Goal: Find specific page/section: Find specific page/section

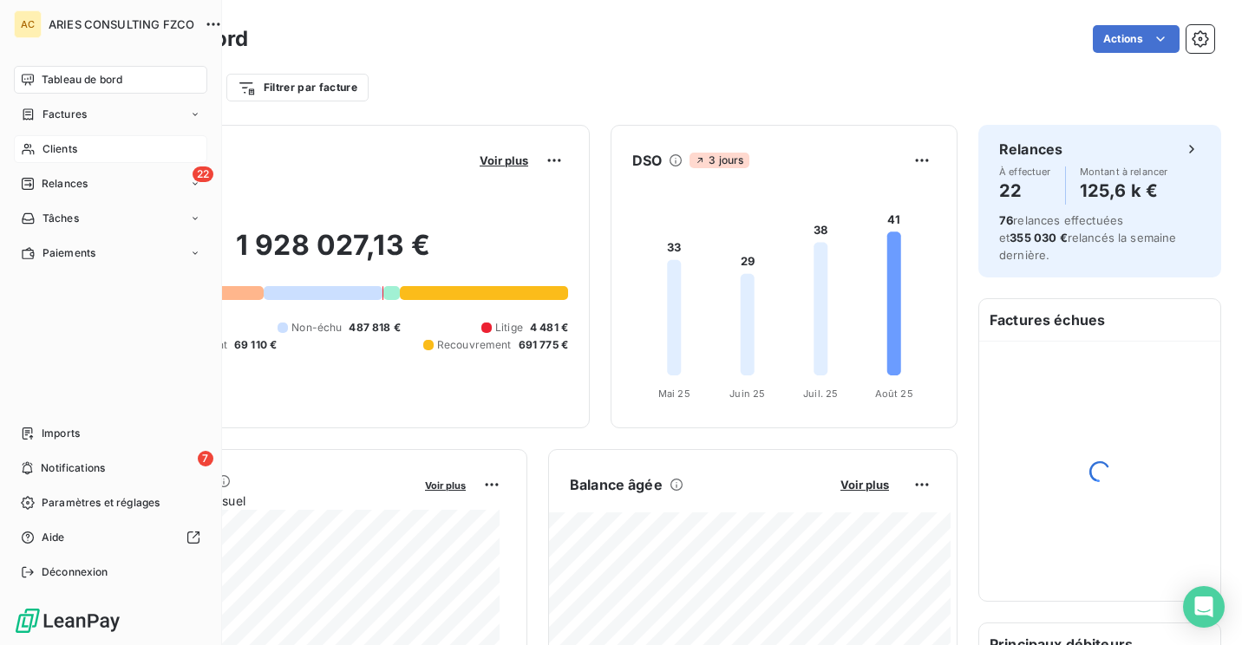
click at [33, 150] on icon at bounding box center [28, 149] width 15 height 14
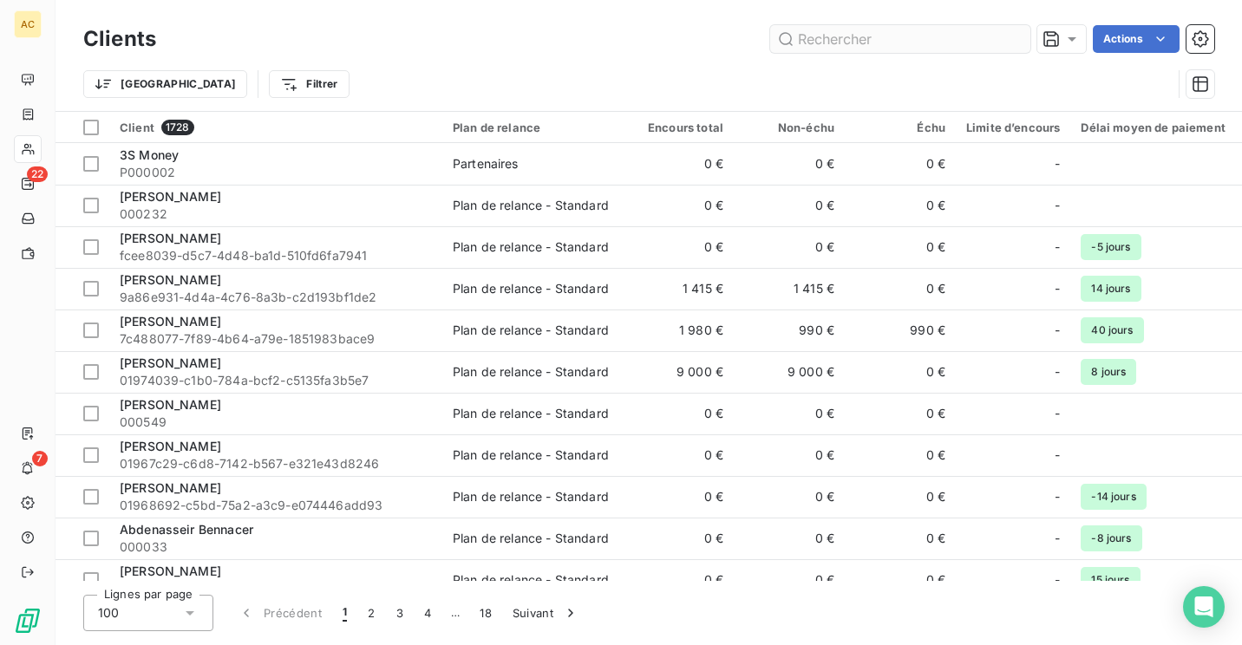
click at [877, 37] on input "text" at bounding box center [900, 39] width 260 height 28
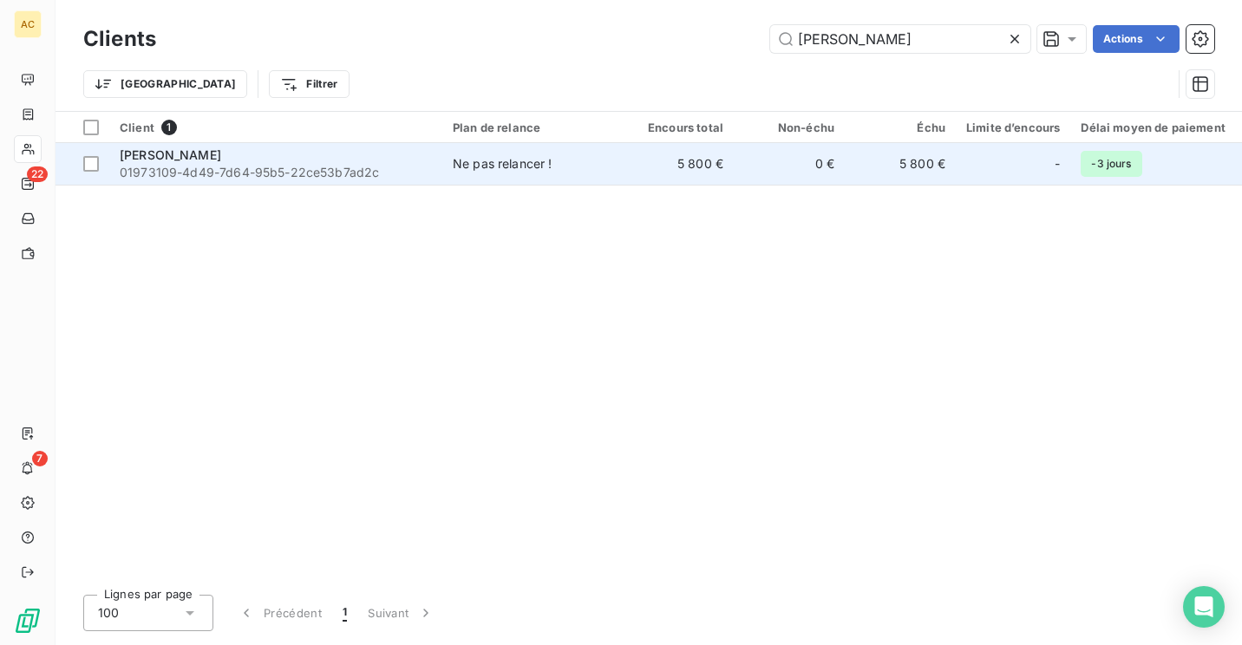
type input "gilles allard"
click at [508, 161] on div "Ne pas relancer !" at bounding box center [503, 163] width 100 height 17
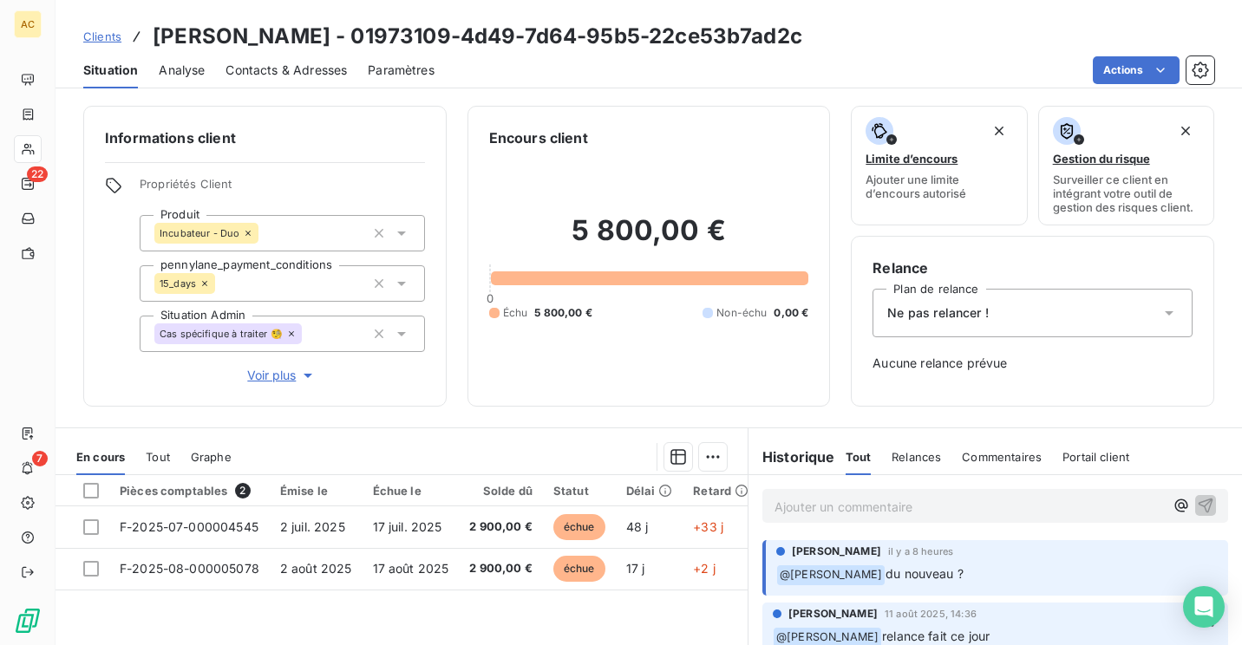
click at [295, 59] on div "Contacts & Adresses" at bounding box center [286, 70] width 121 height 36
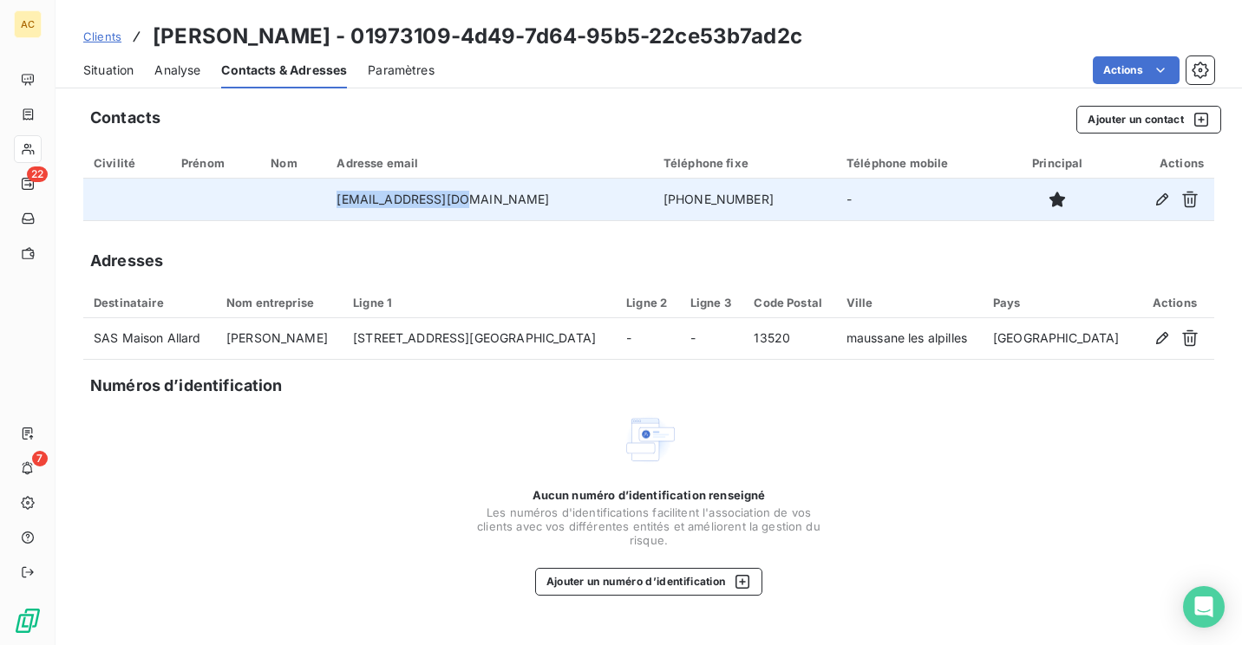
drag, startPoint x: 508, startPoint y: 203, endPoint x: 366, endPoint y: 205, distance: 142.3
click at [366, 205] on td "gall.amf@orange.fr" at bounding box center [489, 200] width 326 height 42
copy td "gall.amf@orange.fr"
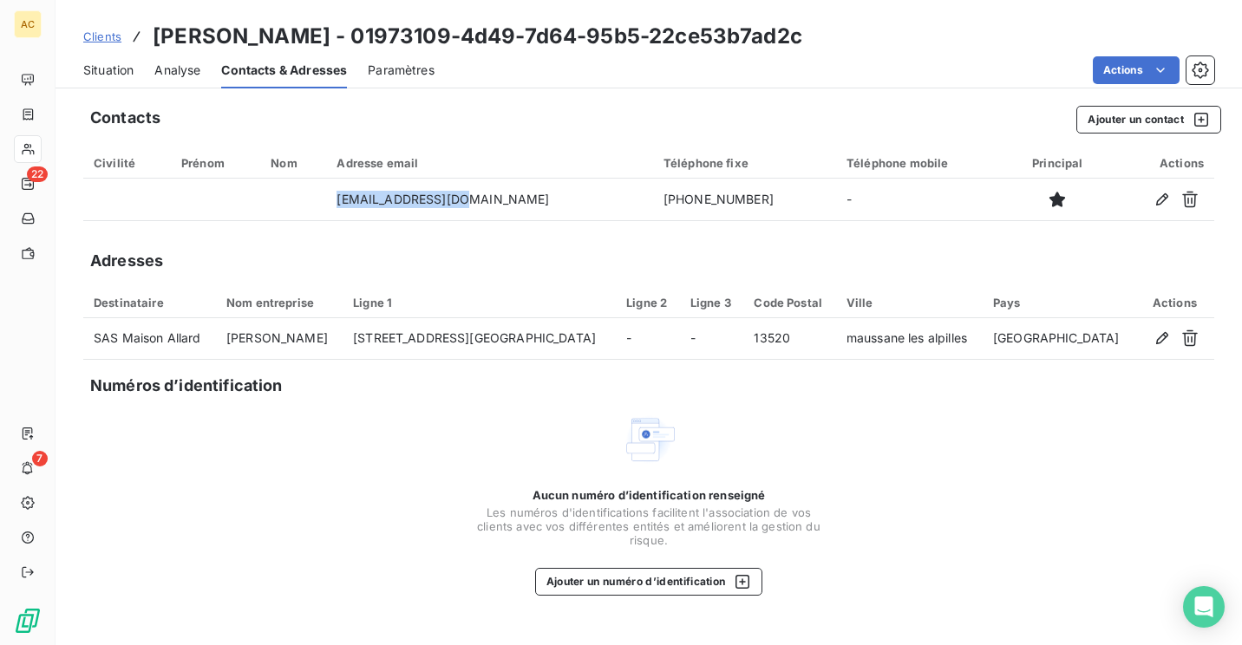
click at [121, 60] on div "Situation" at bounding box center [108, 70] width 50 height 36
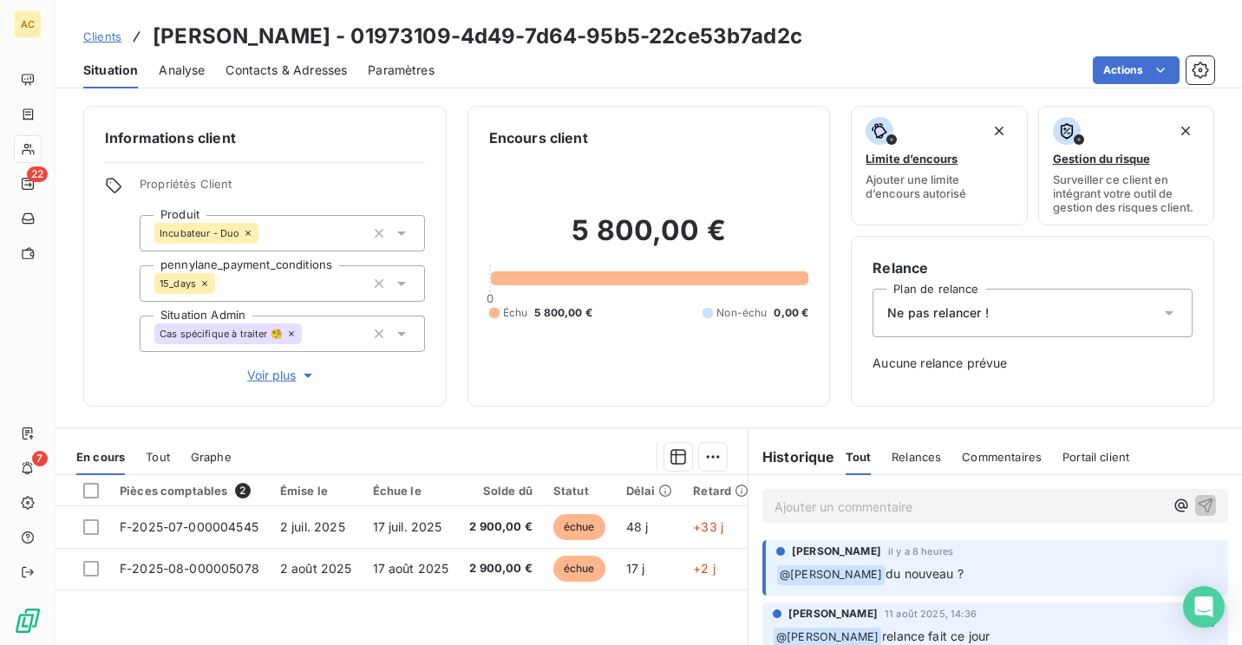
click at [910, 513] on p "Ajouter un commentaire ﻿" at bounding box center [970, 507] width 390 height 22
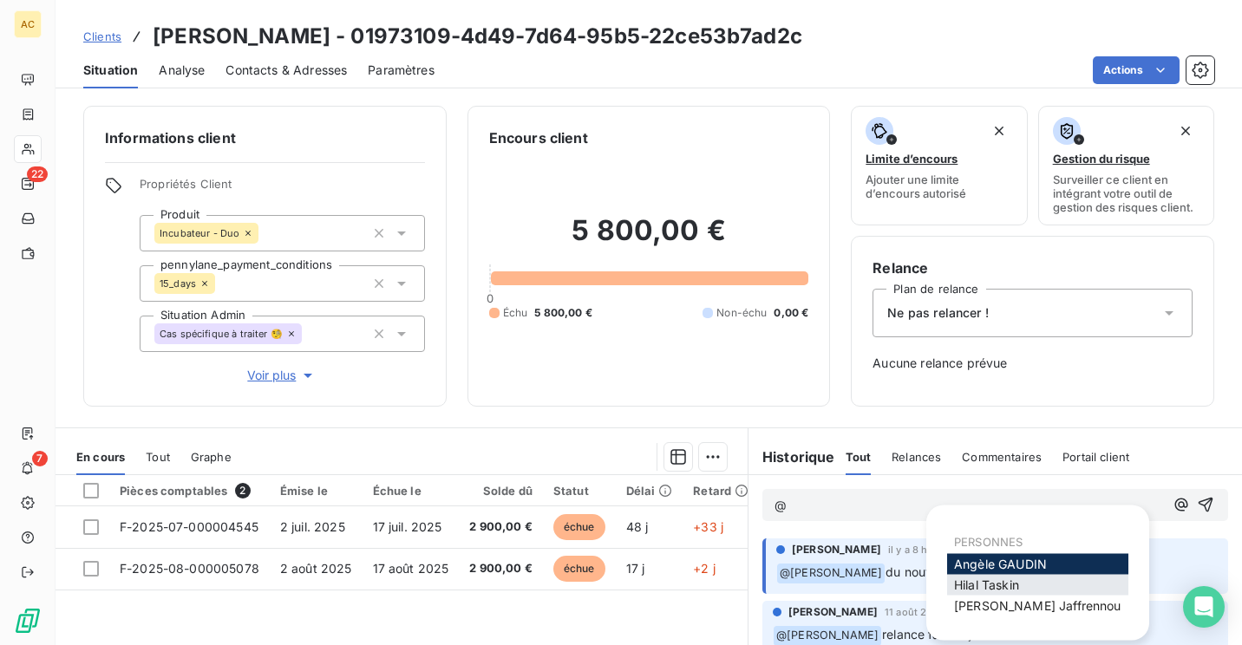
click at [1016, 587] on span "[PERSON_NAME]" at bounding box center [986, 585] width 65 height 15
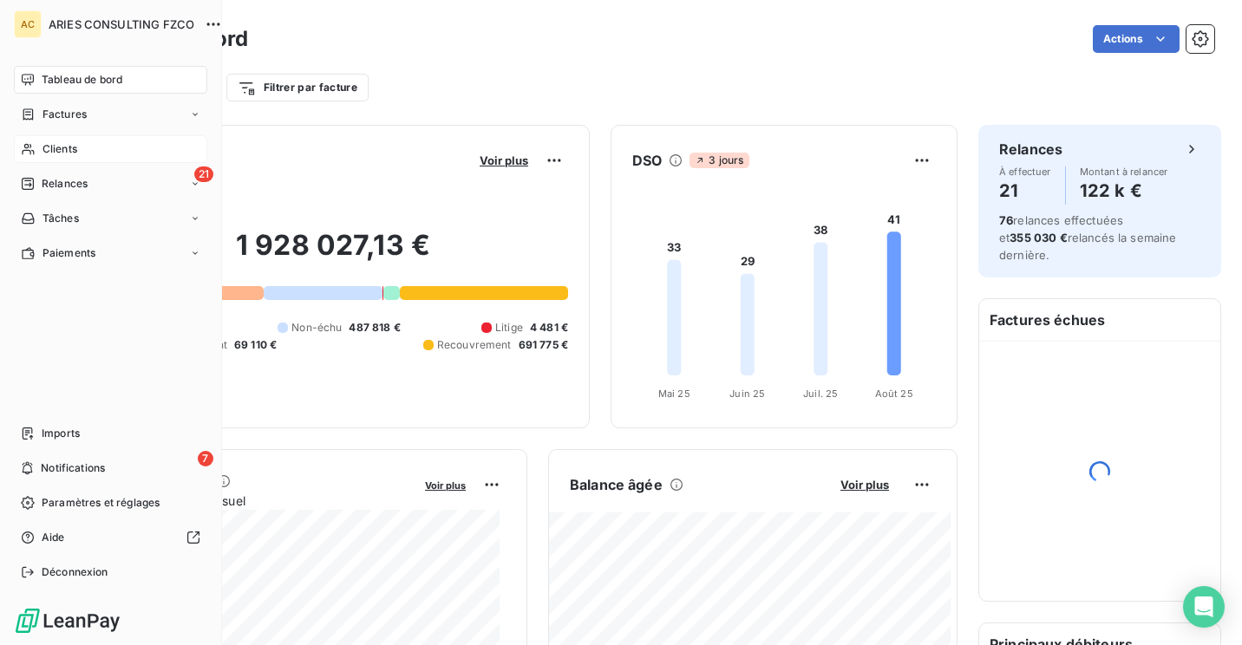
click at [96, 146] on div "Clients" at bounding box center [110, 149] width 193 height 28
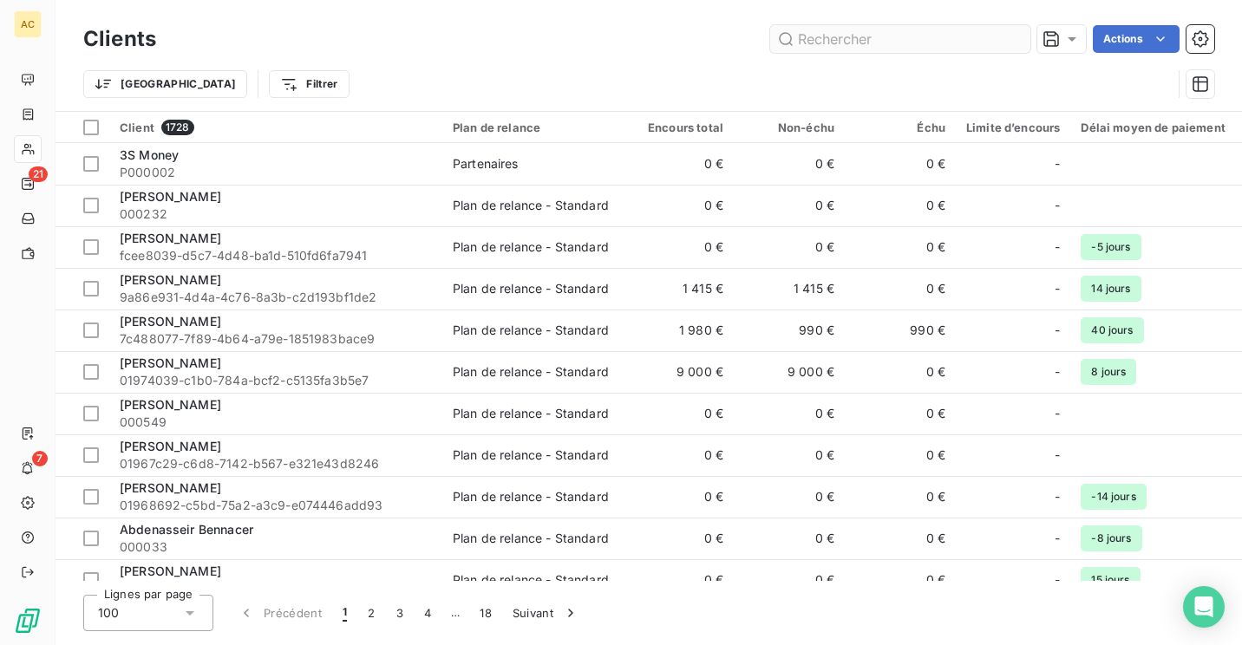
click at [896, 29] on input "text" at bounding box center [900, 39] width 260 height 28
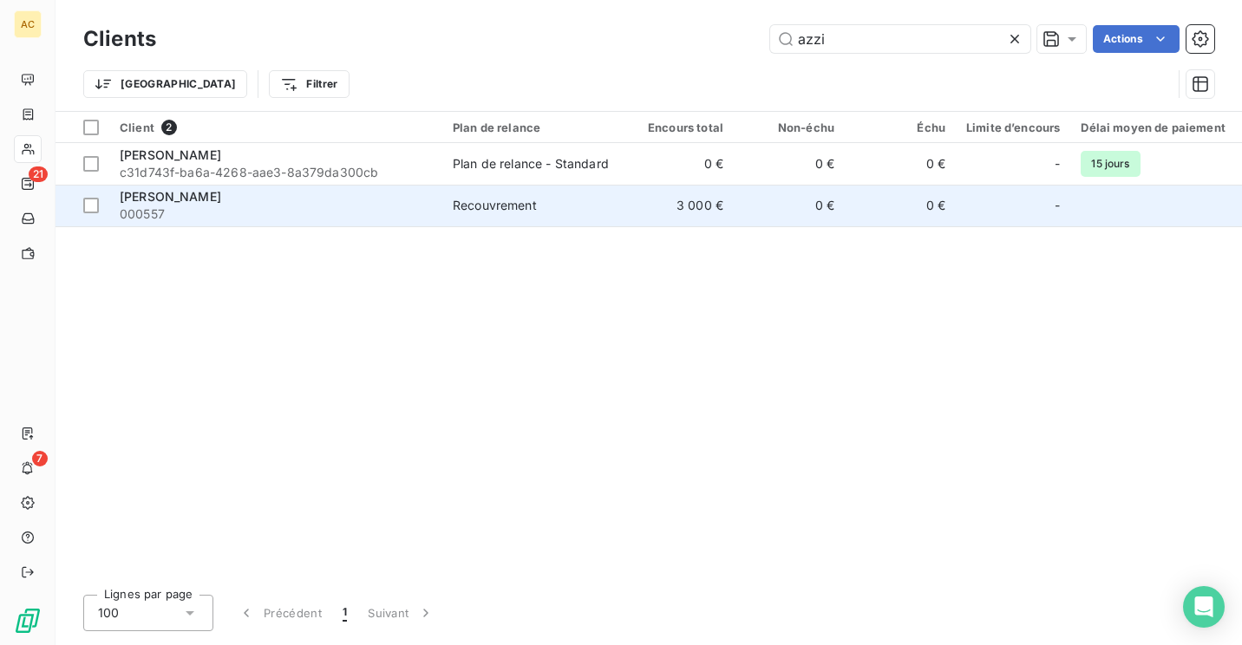
type input "azzi"
click at [206, 196] on div "[PERSON_NAME]" at bounding box center [276, 196] width 312 height 17
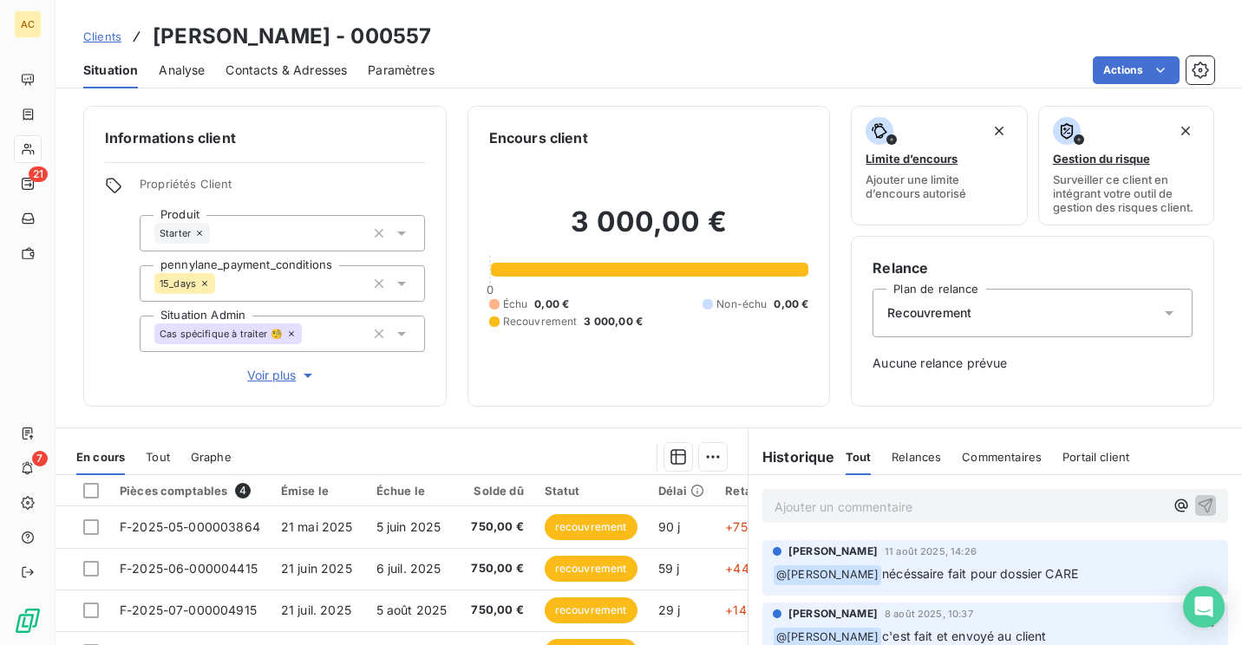
click at [260, 377] on span "Voir plus" at bounding box center [281, 375] width 69 height 17
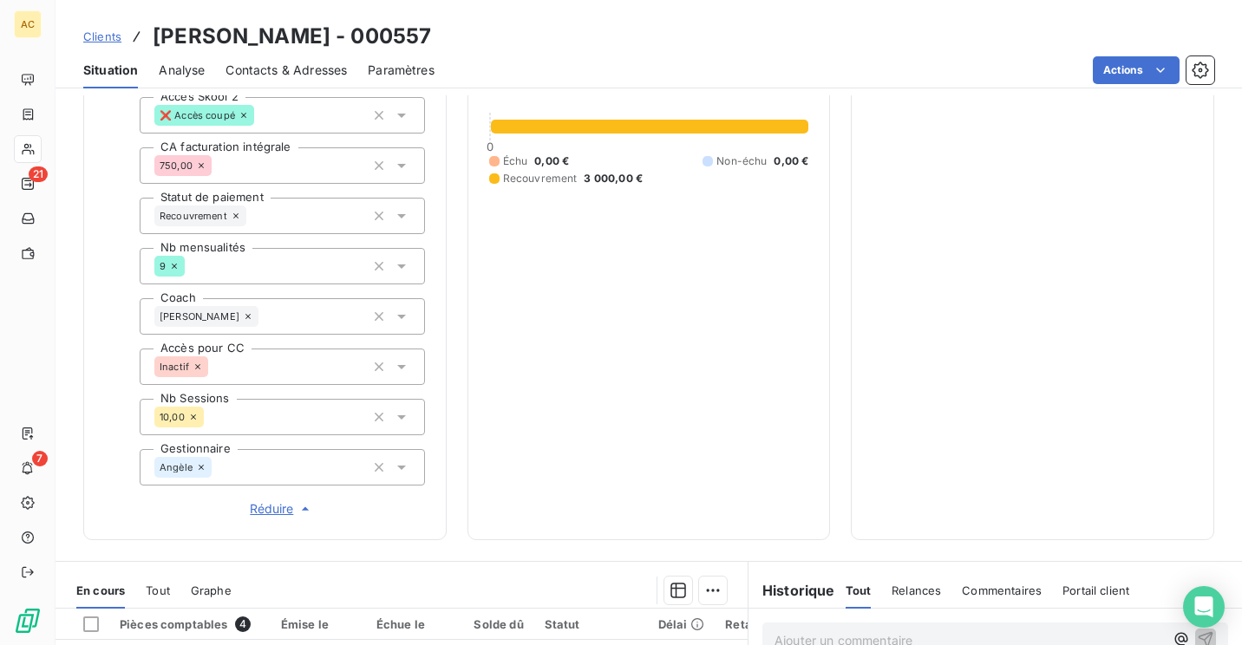
scroll to position [421, 0]
click at [108, 37] on span "Clients" at bounding box center [102, 36] width 38 height 14
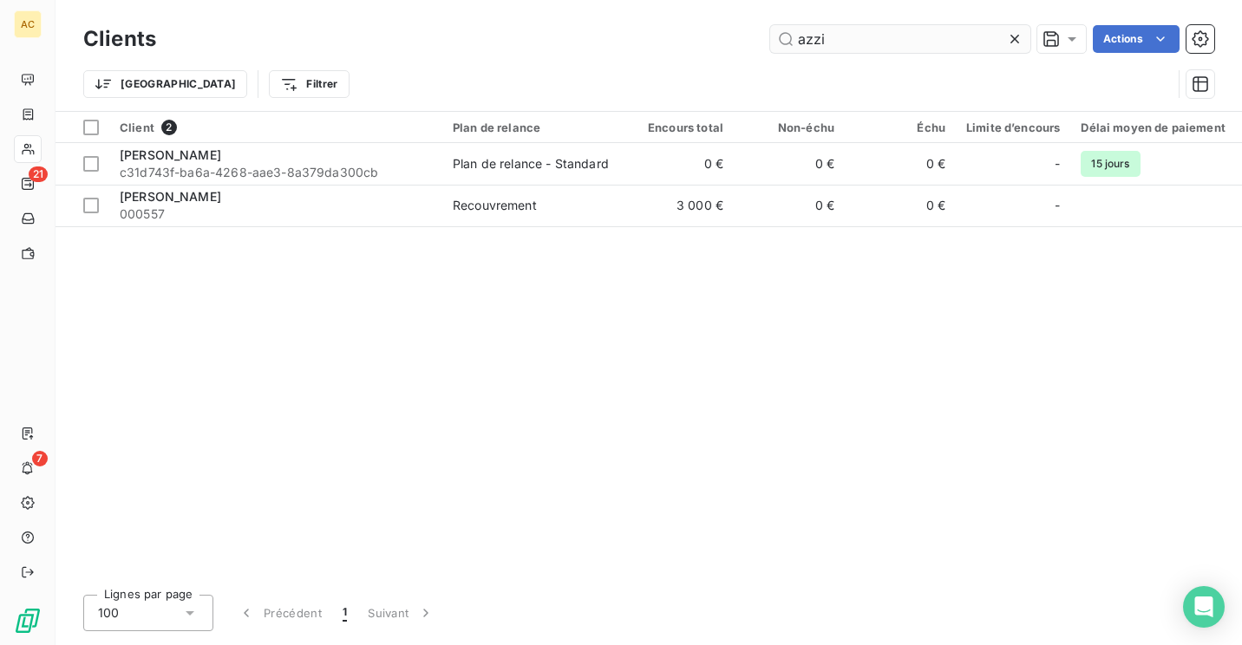
click at [860, 43] on input "azzi" at bounding box center [900, 39] width 260 height 28
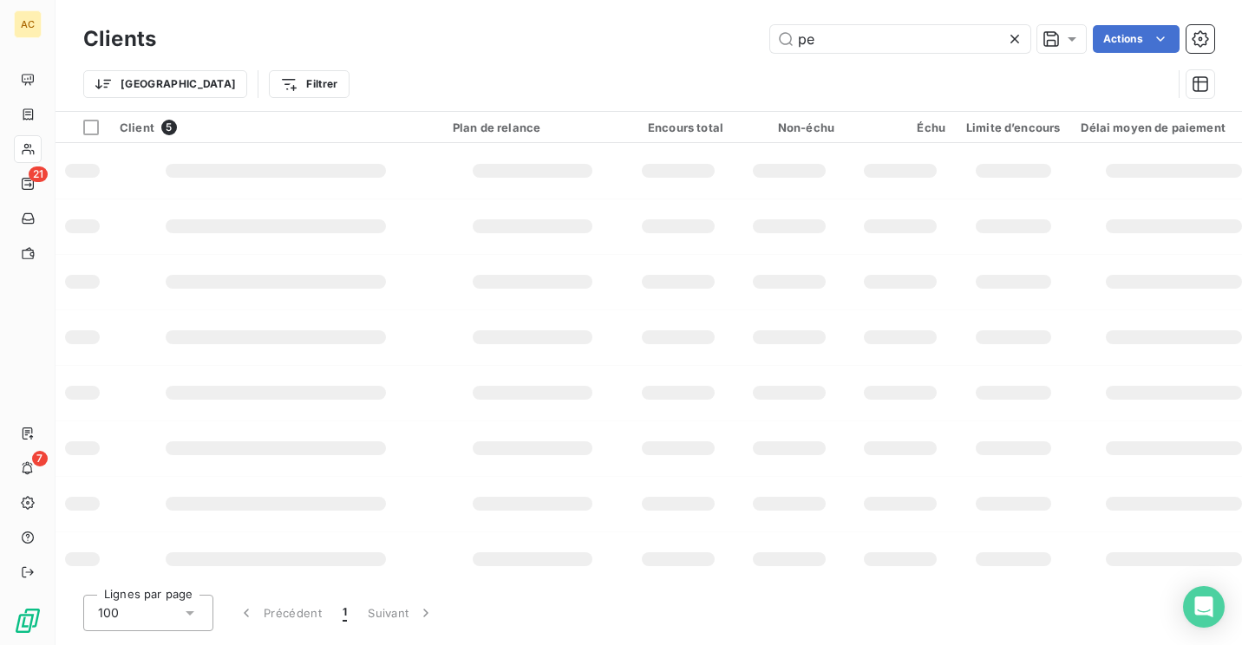
type input "p"
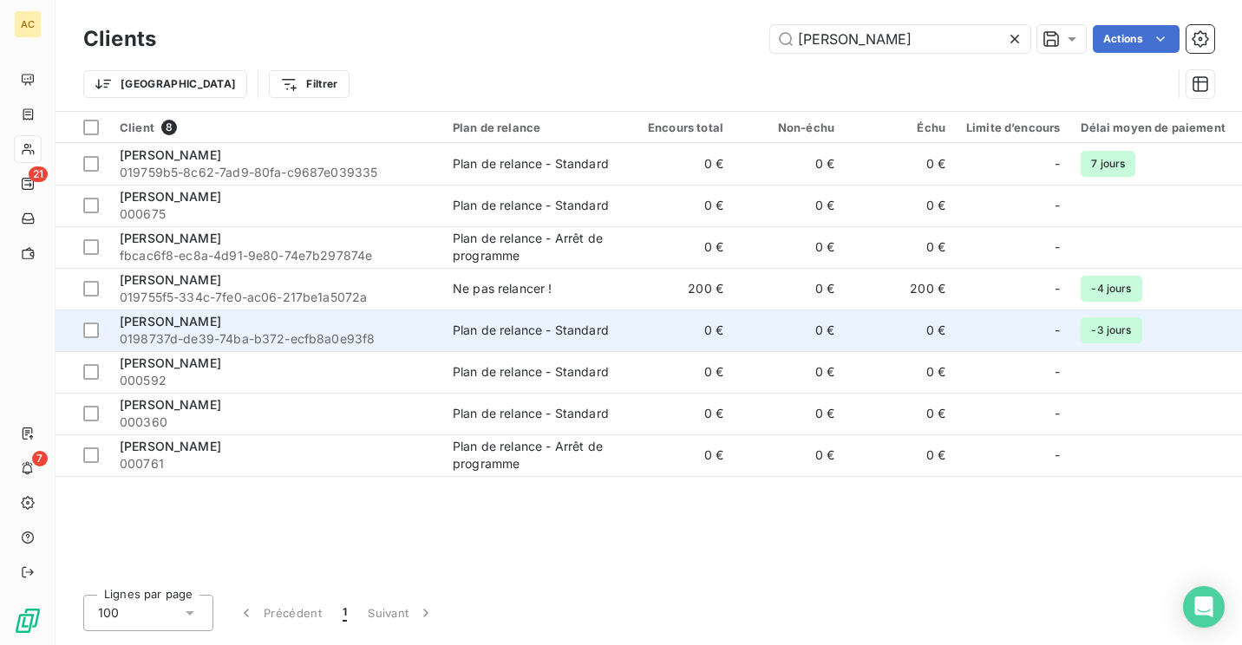
type input "[PERSON_NAME]"
click at [305, 332] on span "0198737d-de39-74ba-b372-ecfb8a0e93f8" at bounding box center [276, 339] width 312 height 17
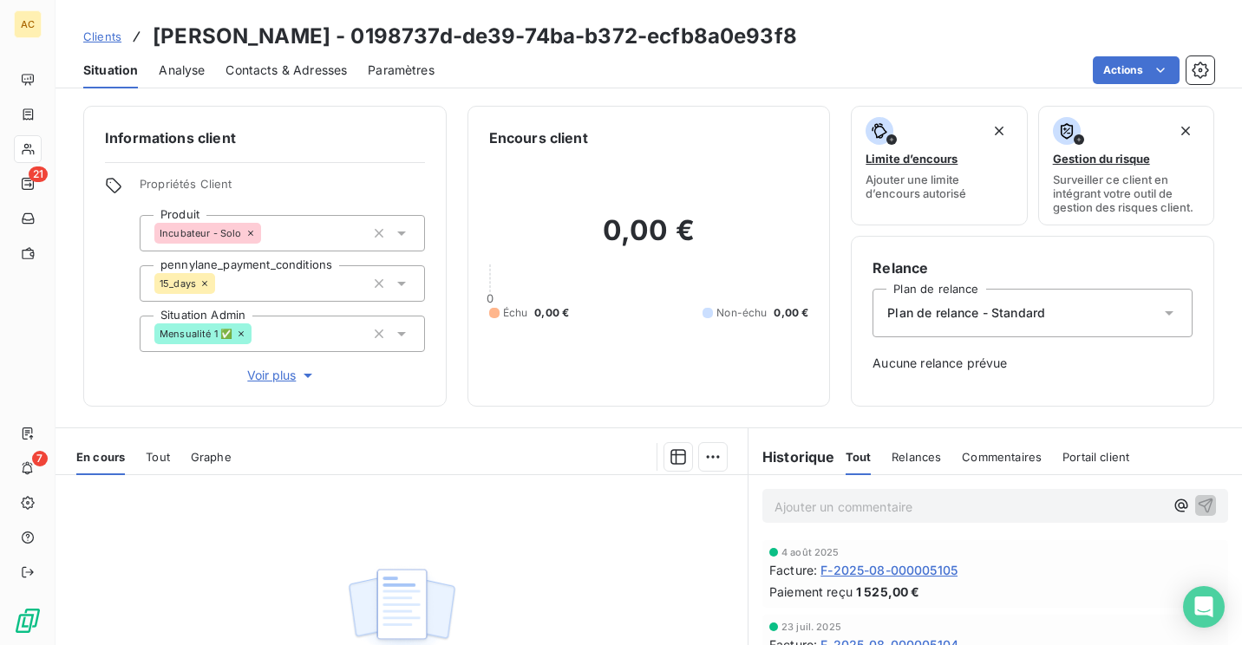
click at [978, 491] on div "Ajouter un commentaire ﻿" at bounding box center [996, 506] width 466 height 34
click at [974, 500] on p "Ajouter un commentaire ﻿" at bounding box center [970, 507] width 390 height 22
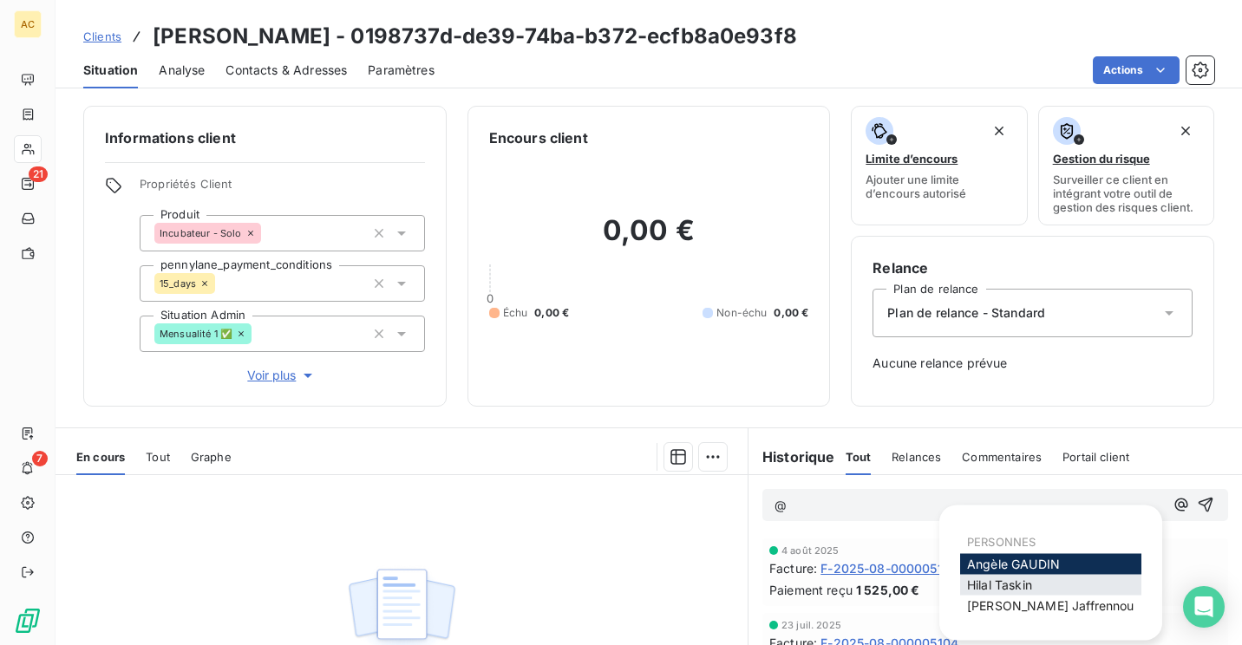
click at [1025, 586] on span "[PERSON_NAME]" at bounding box center [999, 585] width 65 height 15
